Goal: Check status: Check status

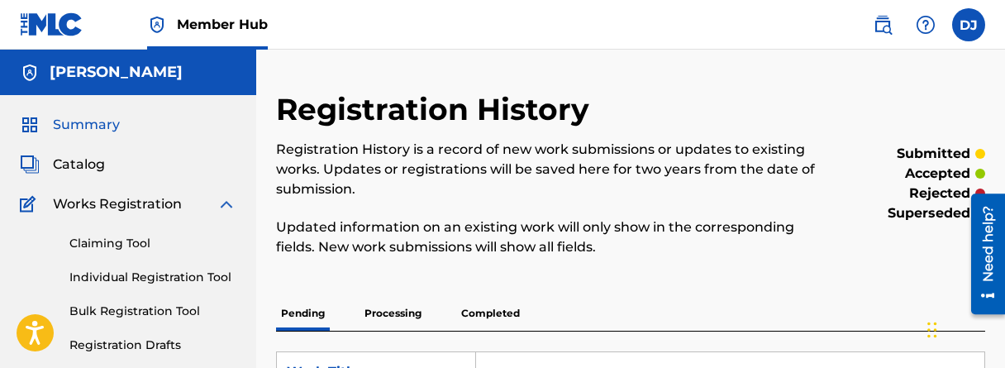
click at [100, 129] on span "Summary" at bounding box center [86, 125] width 67 height 20
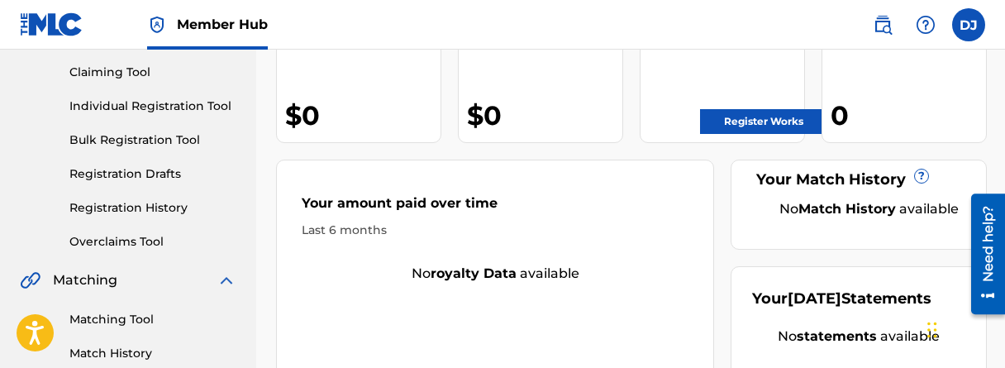
scroll to position [248, 0]
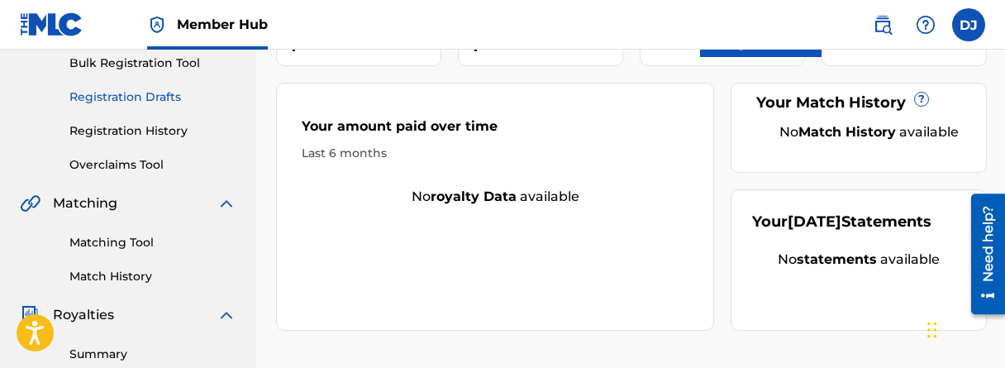
click at [145, 103] on link "Registration Drafts" at bounding box center [152, 96] width 167 height 17
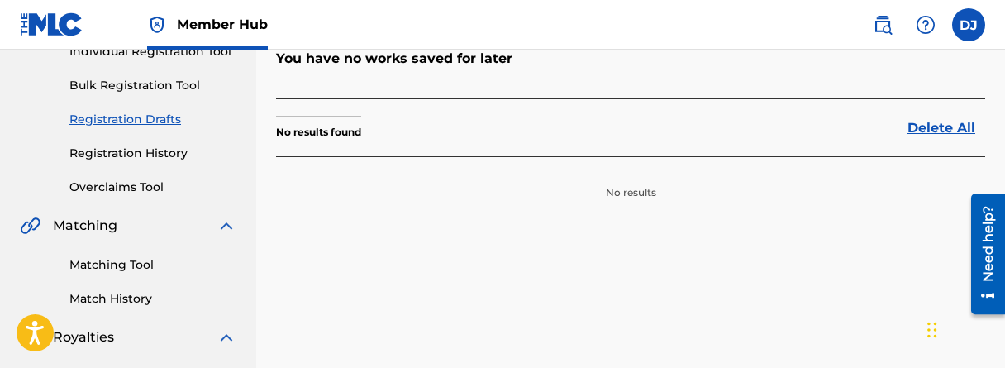
scroll to position [248, 0]
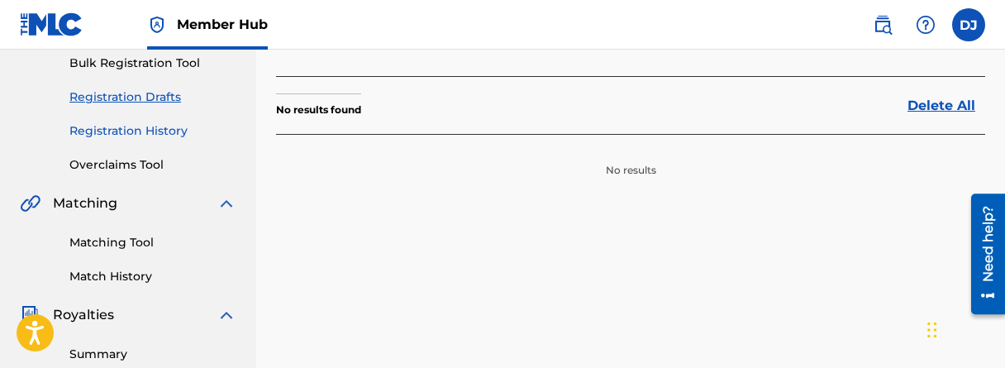
click at [154, 132] on link "Registration History" at bounding box center [152, 130] width 167 height 17
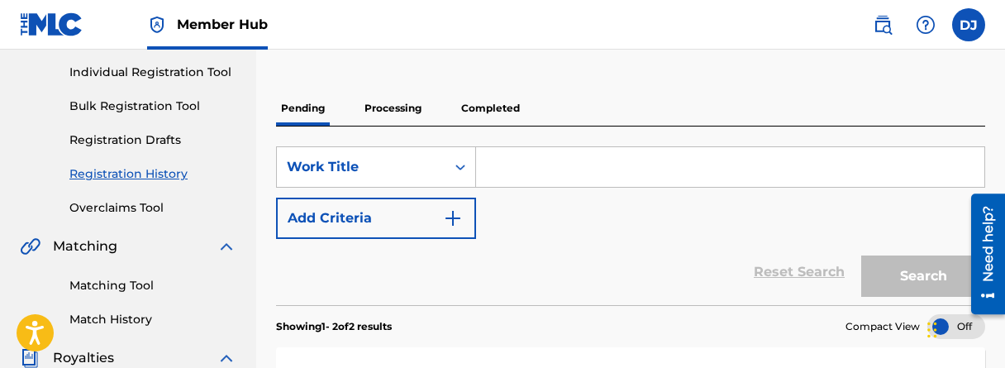
scroll to position [167, 0]
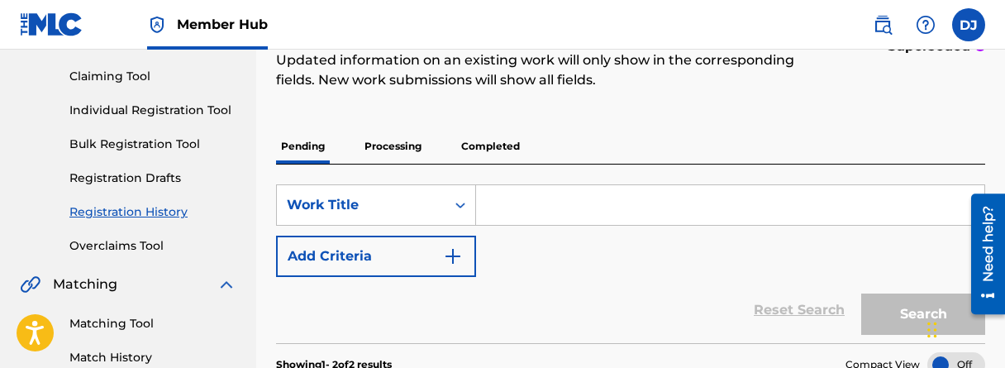
click at [379, 150] on p "Processing" at bounding box center [392, 146] width 67 height 35
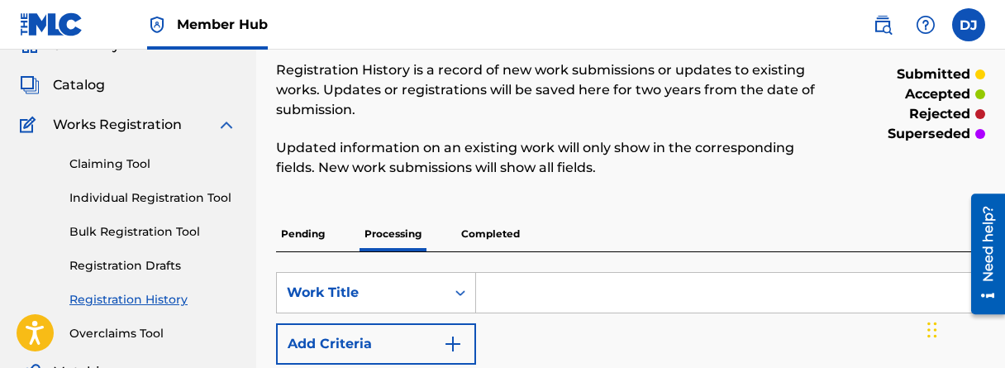
scroll to position [78, 0]
click at [309, 235] on p "Pending" at bounding box center [303, 234] width 54 height 35
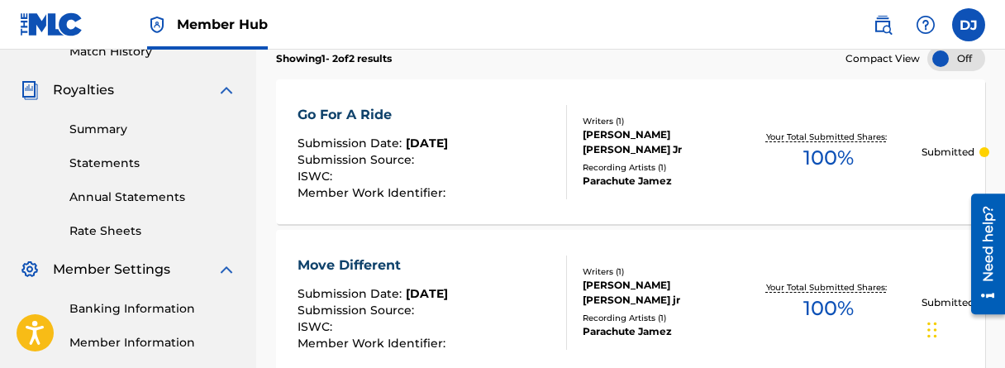
scroll to position [496, 0]
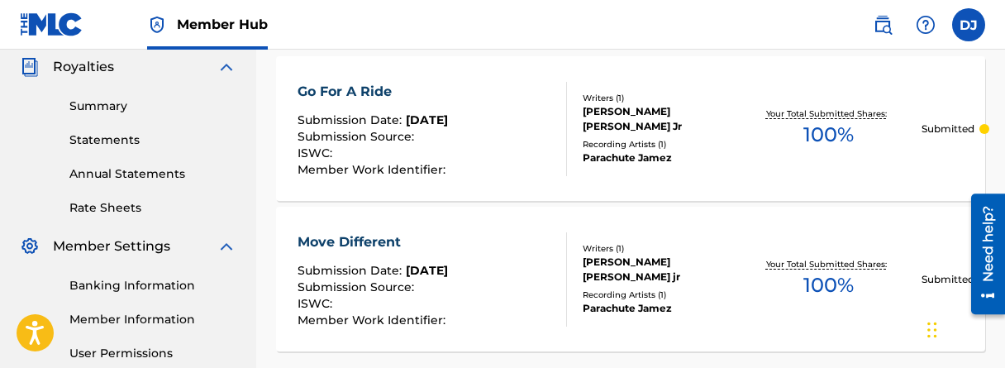
click at [423, 116] on span "[DATE]" at bounding box center [427, 119] width 42 height 15
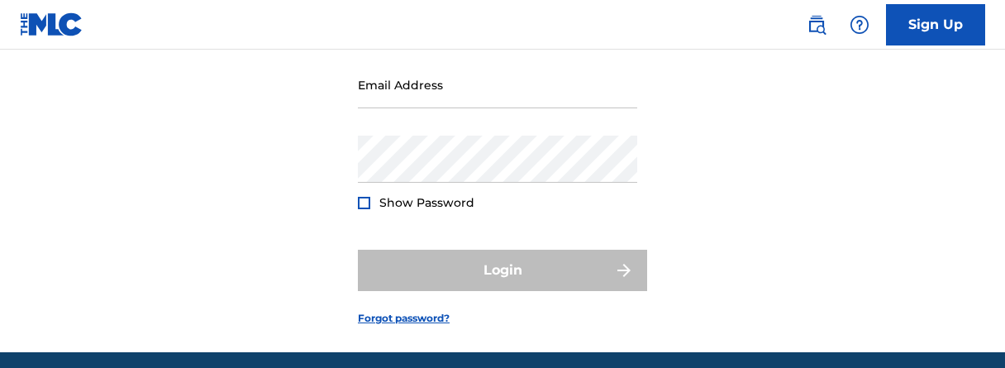
scroll to position [165, 0]
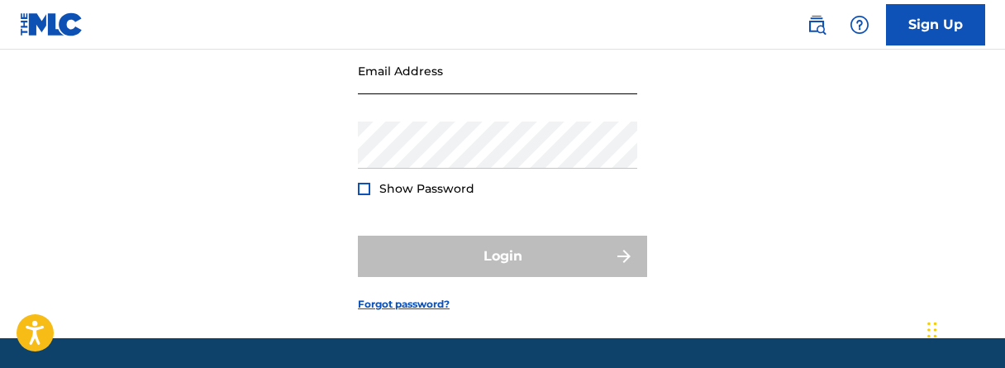
click at [433, 94] on input "Email Address" at bounding box center [497, 70] width 279 height 47
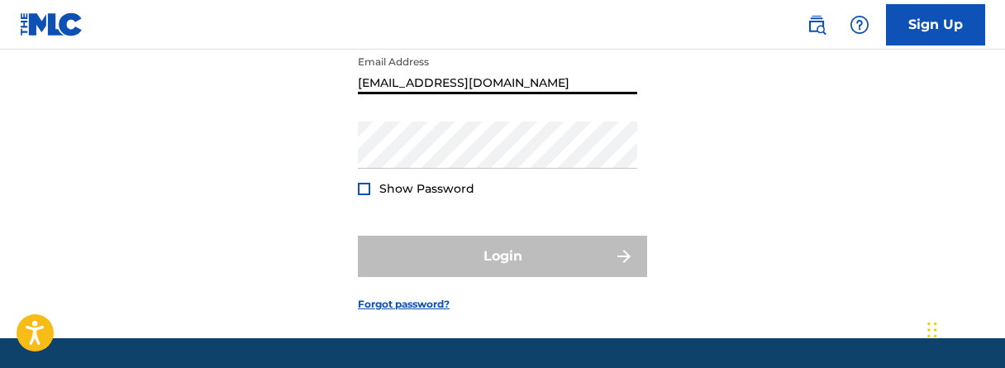
click at [402, 94] on input "[EMAIL_ADDRESS][DOMAIN_NAME]" at bounding box center [497, 70] width 279 height 47
click at [405, 94] on input "[EMAIL_ADDRESS][DOMAIN_NAME]" at bounding box center [497, 70] width 279 height 47
click at [379, 94] on input "[EMAIL_ADDRESS][DOMAIN_NAME]" at bounding box center [497, 70] width 279 height 47
click at [424, 94] on input "[EMAIL_ADDRESS][DOMAIN_NAME]" at bounding box center [497, 70] width 279 height 47
click at [452, 94] on input "[EMAIL_ADDRESS][DOMAIN_NAME]" at bounding box center [497, 70] width 279 height 47
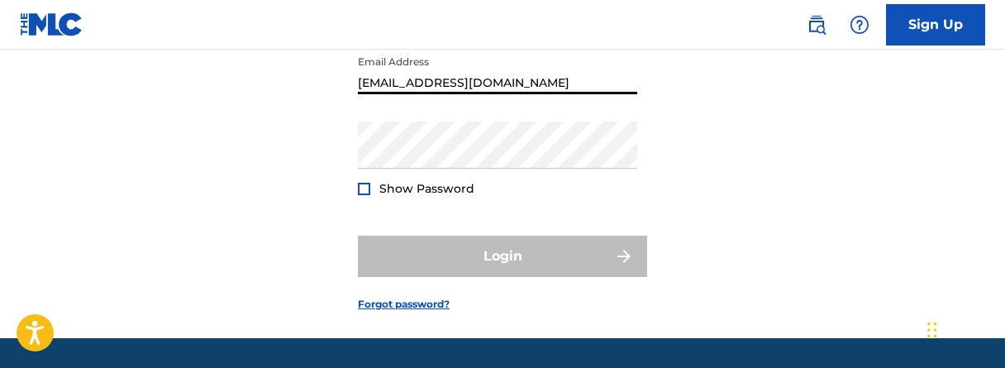
type input "[EMAIL_ADDRESS][DOMAIN_NAME]"
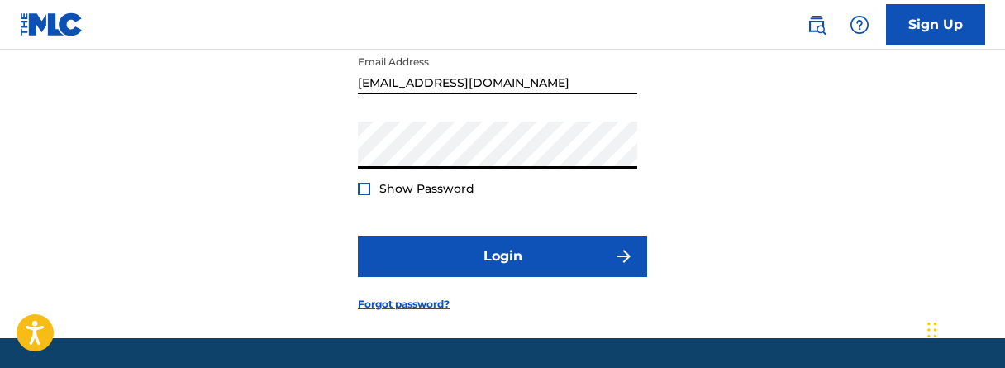
click at [367, 195] on div at bounding box center [364, 189] width 12 height 12
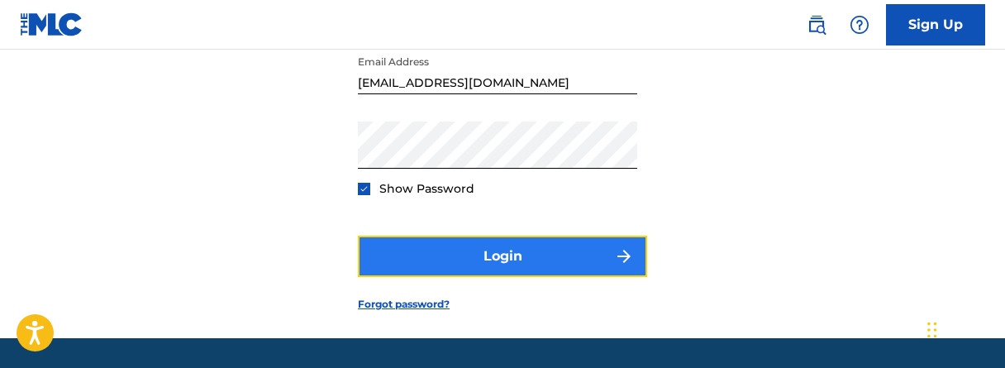
click at [468, 277] on button "Login" at bounding box center [502, 255] width 289 height 41
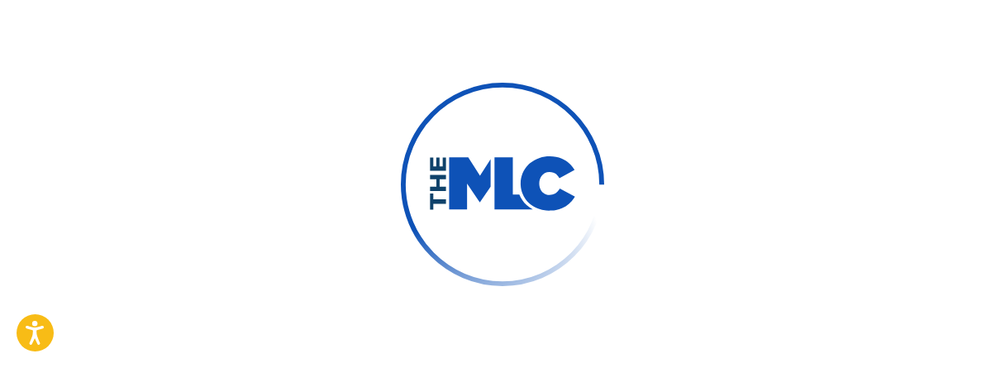
scroll to position [170, 0]
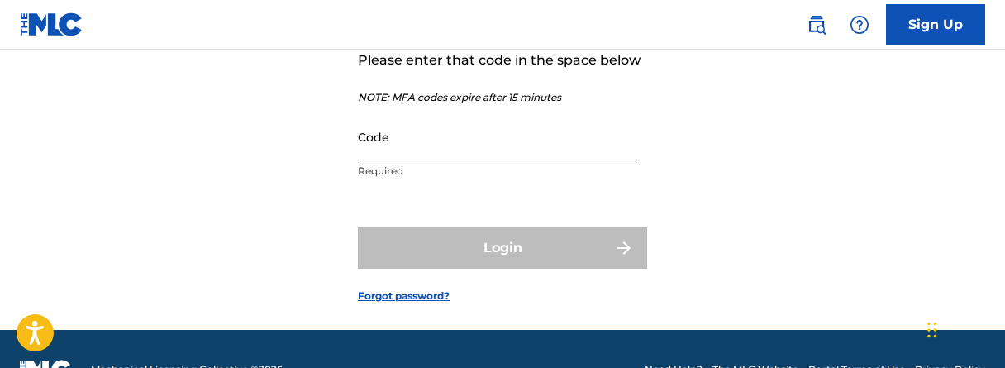
drag, startPoint x: 460, startPoint y: 169, endPoint x: 464, endPoint y: 153, distance: 17.0
click at [462, 159] on input "Code" at bounding box center [497, 136] width 279 height 47
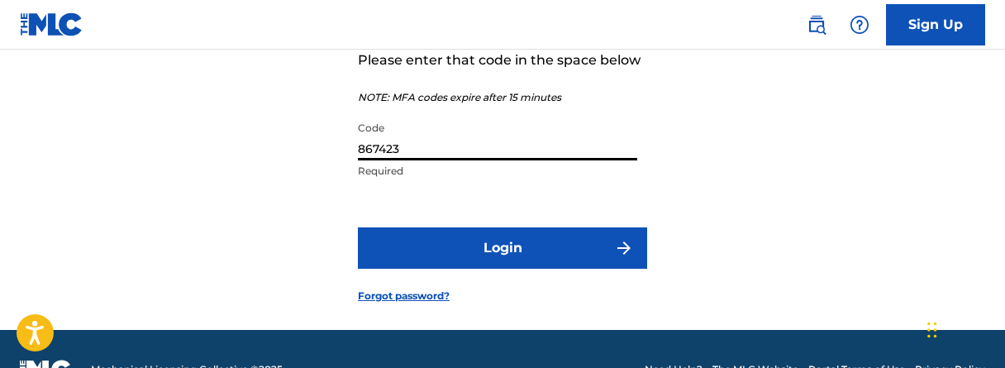
type input "867423"
click at [358, 227] on button "Login" at bounding box center [502, 247] width 289 height 41
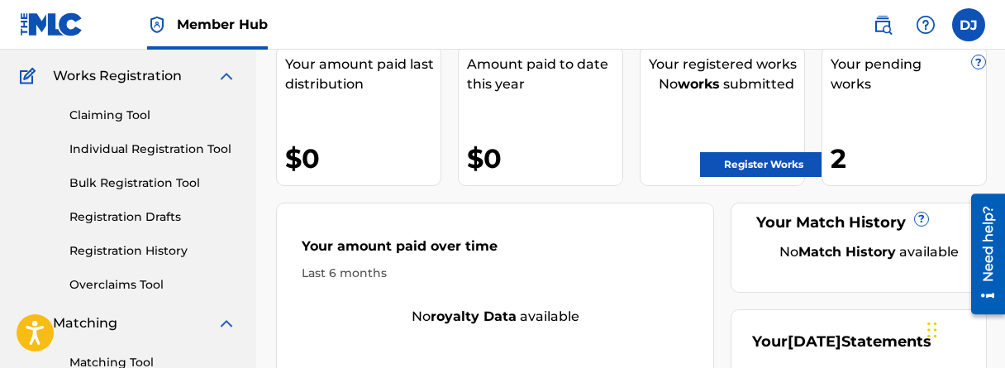
scroll to position [165, 0]
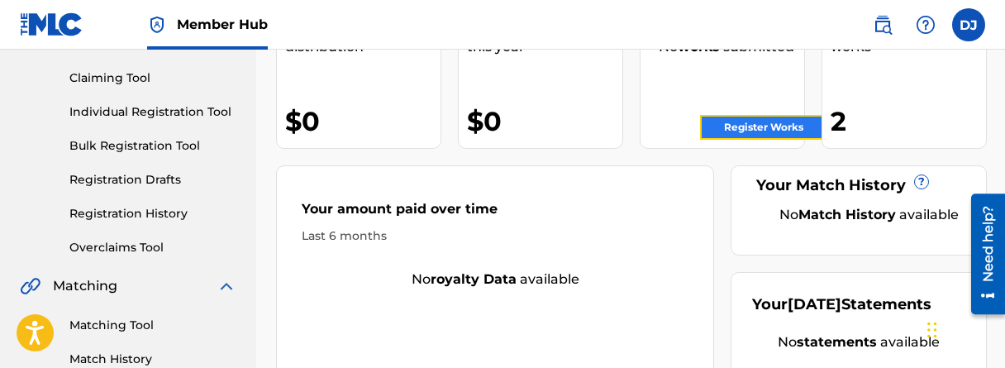
click at [782, 126] on link "Register Works" at bounding box center [763, 127] width 127 height 25
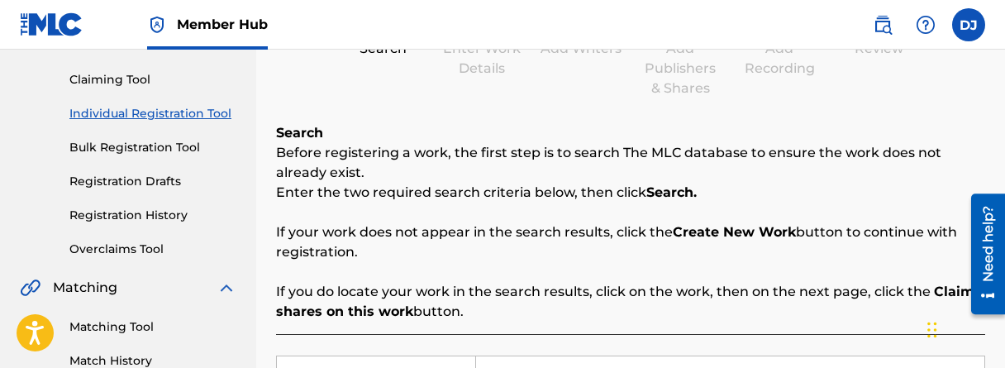
scroll to position [165, 0]
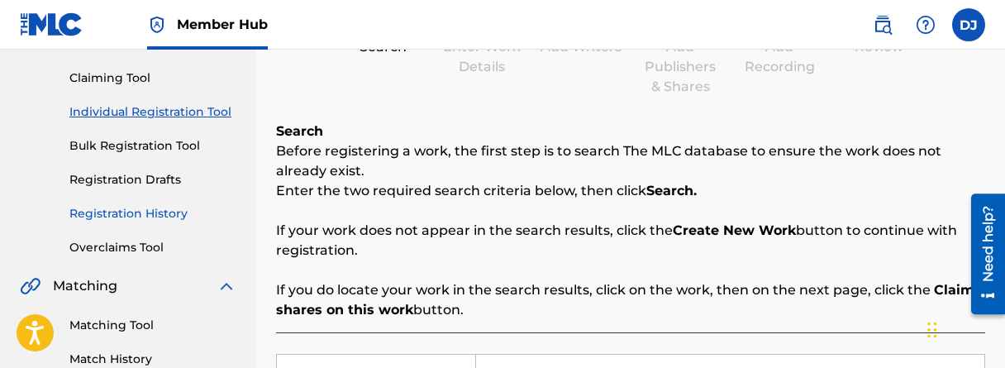
click at [161, 214] on link "Registration History" at bounding box center [152, 213] width 167 height 17
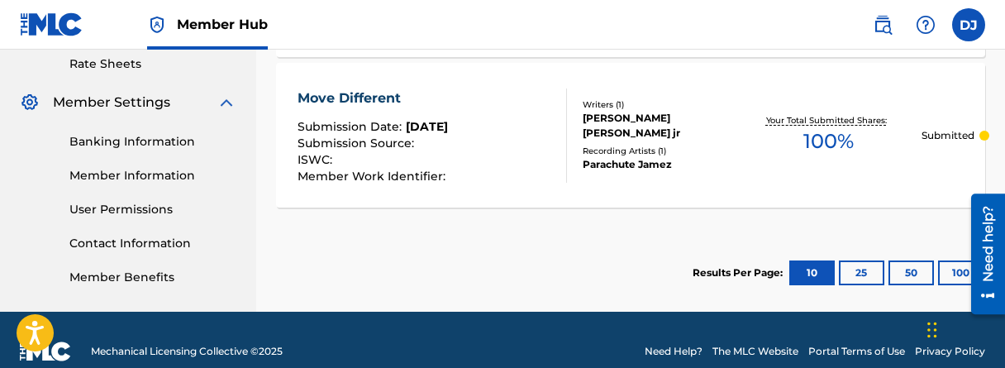
scroll to position [663, 0]
